Goal: Task Accomplishment & Management: Use online tool/utility

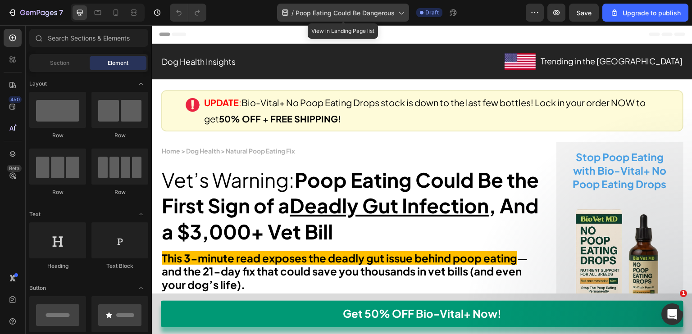
click at [394, 9] on span "Poop Eating Could Be Dangerous" at bounding box center [345, 12] width 99 height 9
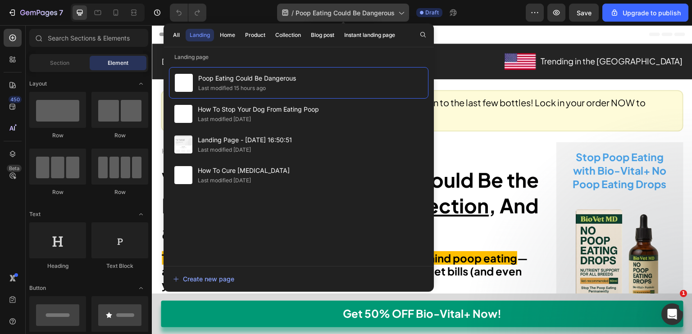
click at [384, 17] on span "Poop Eating Could Be Dangerous" at bounding box center [345, 12] width 99 height 9
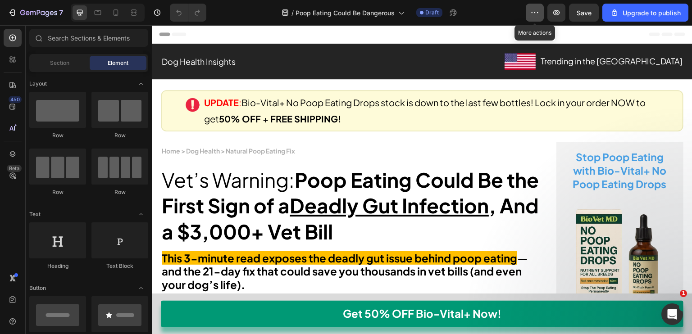
click at [543, 13] on button "button" at bounding box center [535, 13] width 18 height 18
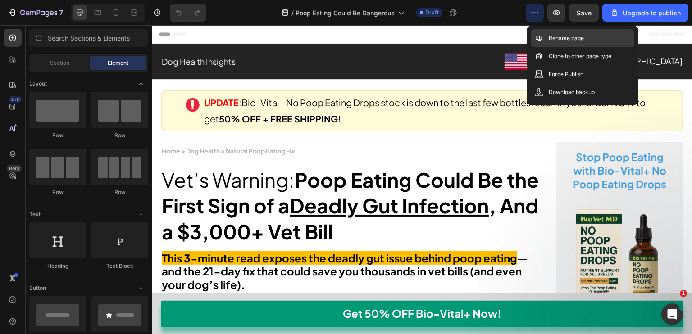
click at [539, 35] on icon at bounding box center [539, 38] width 9 height 9
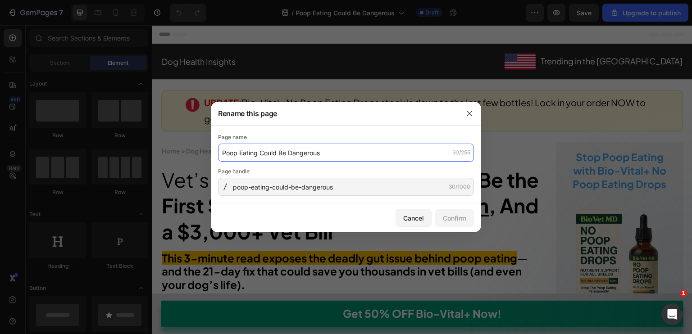
click at [253, 159] on input "Poop Eating Could Be Dangerous" at bounding box center [346, 153] width 256 height 18
click at [251, 154] on input "Dangers of Poop Eating" at bounding box center [346, 153] width 256 height 18
type input "Dangers Of Poop Eating"
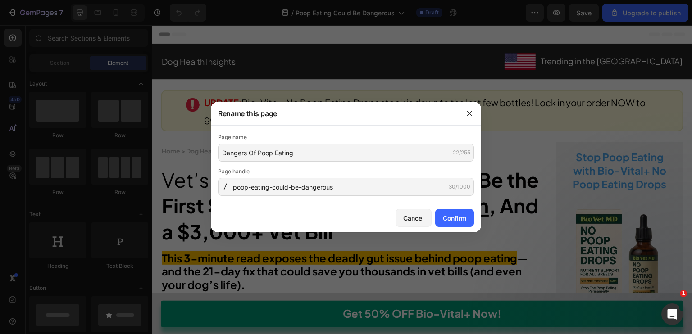
click at [284, 137] on div "Page name" at bounding box center [346, 137] width 256 height 9
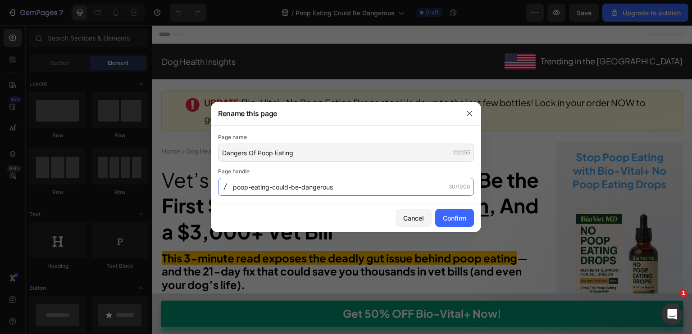
click at [256, 187] on input "poop-eating-could-be-dangerous" at bounding box center [346, 187] width 256 height 18
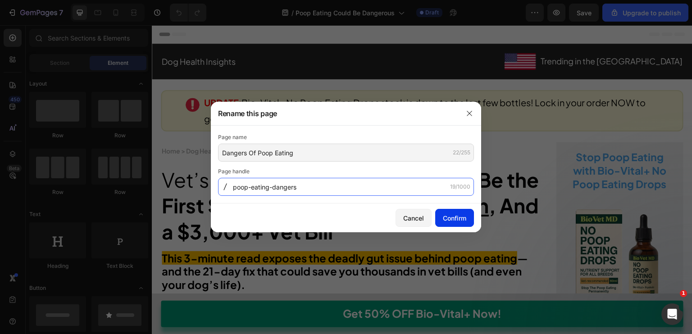
type input "poop-eating-dangers"
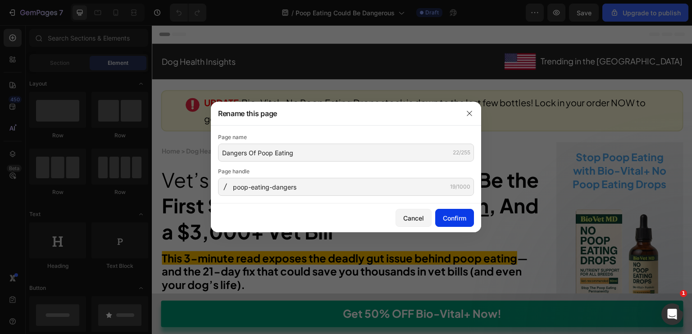
click at [445, 224] on button "Confirm" at bounding box center [454, 218] width 39 height 18
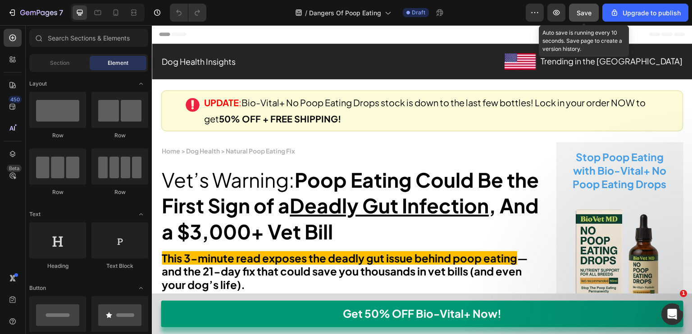
click at [586, 17] on div "Save" at bounding box center [584, 12] width 15 height 9
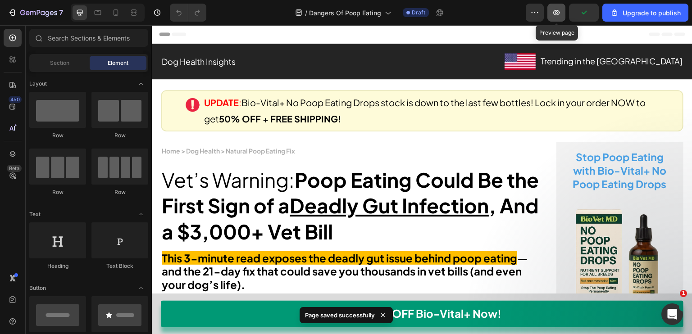
click at [554, 6] on button "button" at bounding box center [557, 13] width 18 height 18
